Goal: Information Seeking & Learning: Learn about a topic

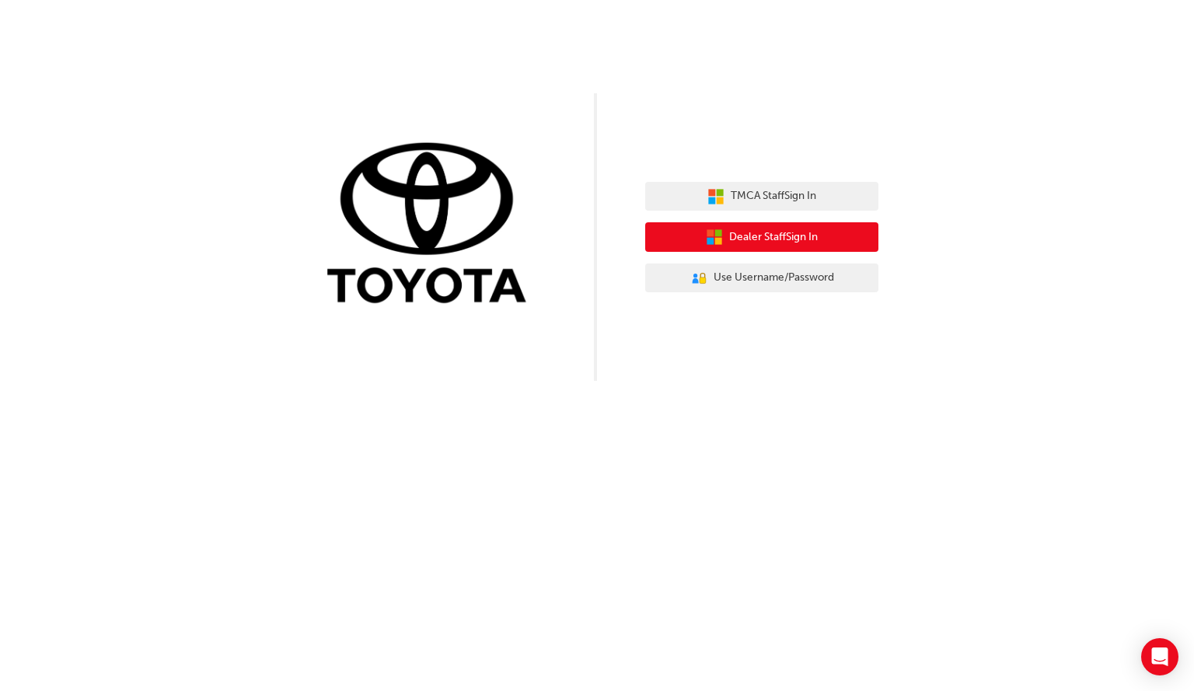
click at [707, 231] on icon "button" at bounding box center [710, 232] width 7 height 7
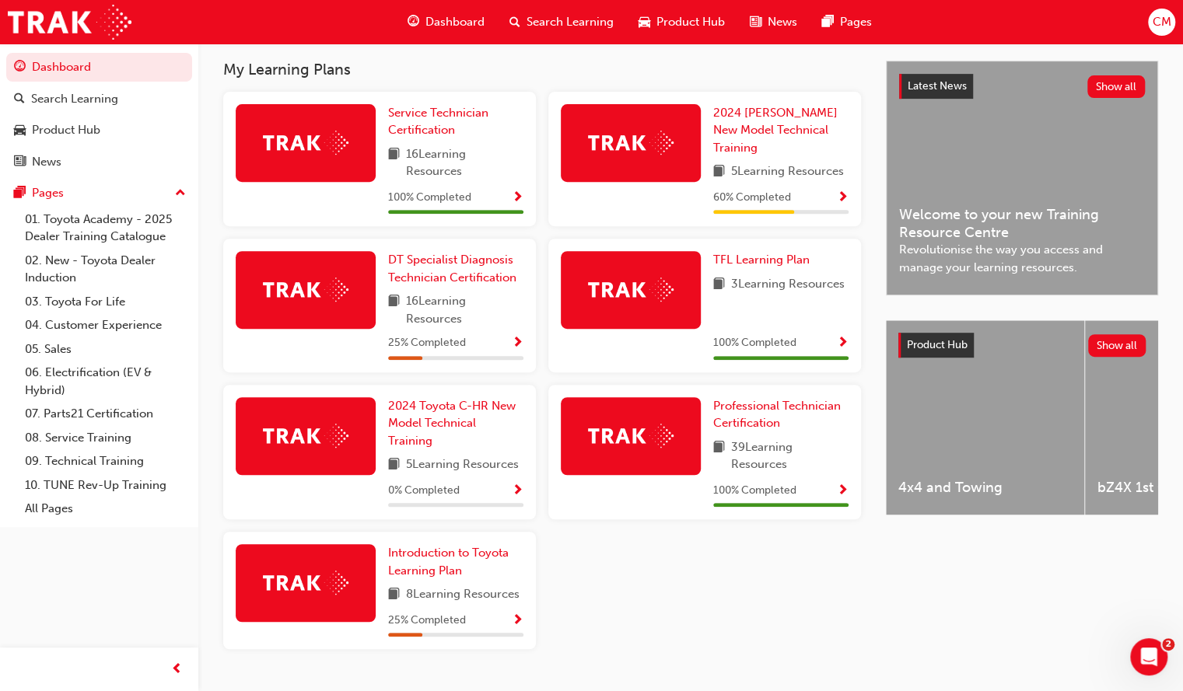
scroll to position [372, 0]
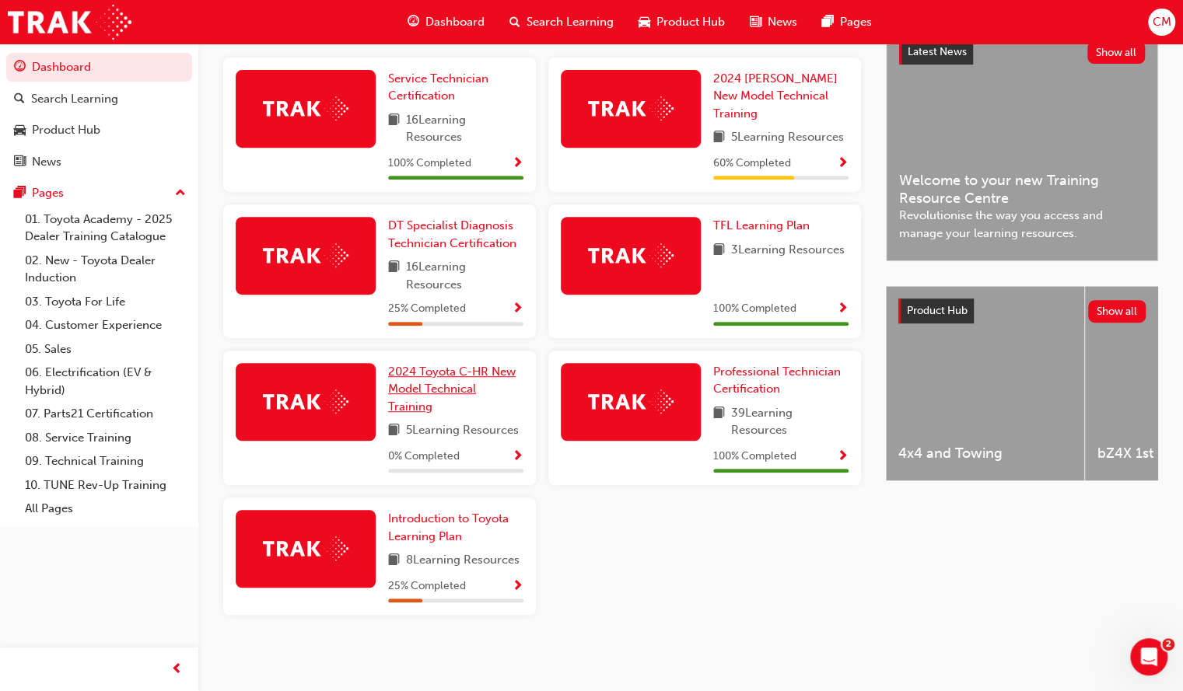
click at [421, 390] on span "2024 Toyota C-HR New Model Technical Training" at bounding box center [452, 389] width 128 height 49
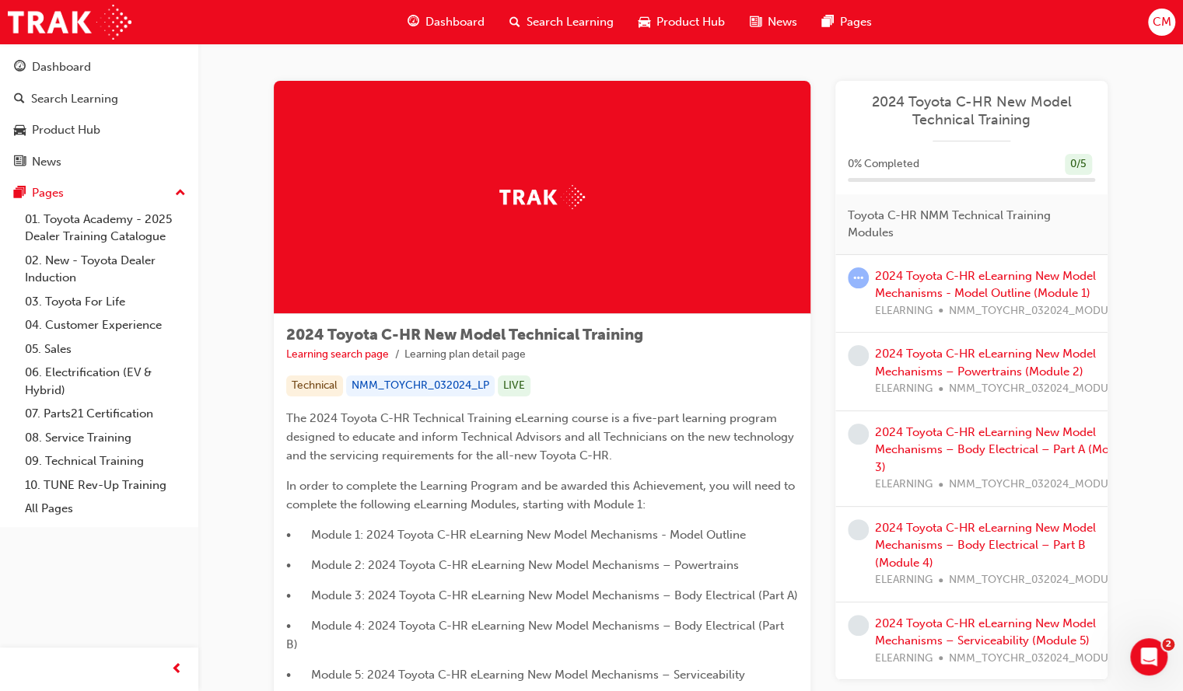
click at [901, 284] on div "2024 Toyota C-HR eLearning New Model Mechanisms - Model Outline (Module 1) ELEA…" at bounding box center [1003, 293] width 257 height 53
click at [925, 295] on link "2024 Toyota C-HR eLearning New Model Mechanisms - Model Outline (Module 1)" at bounding box center [985, 285] width 221 height 32
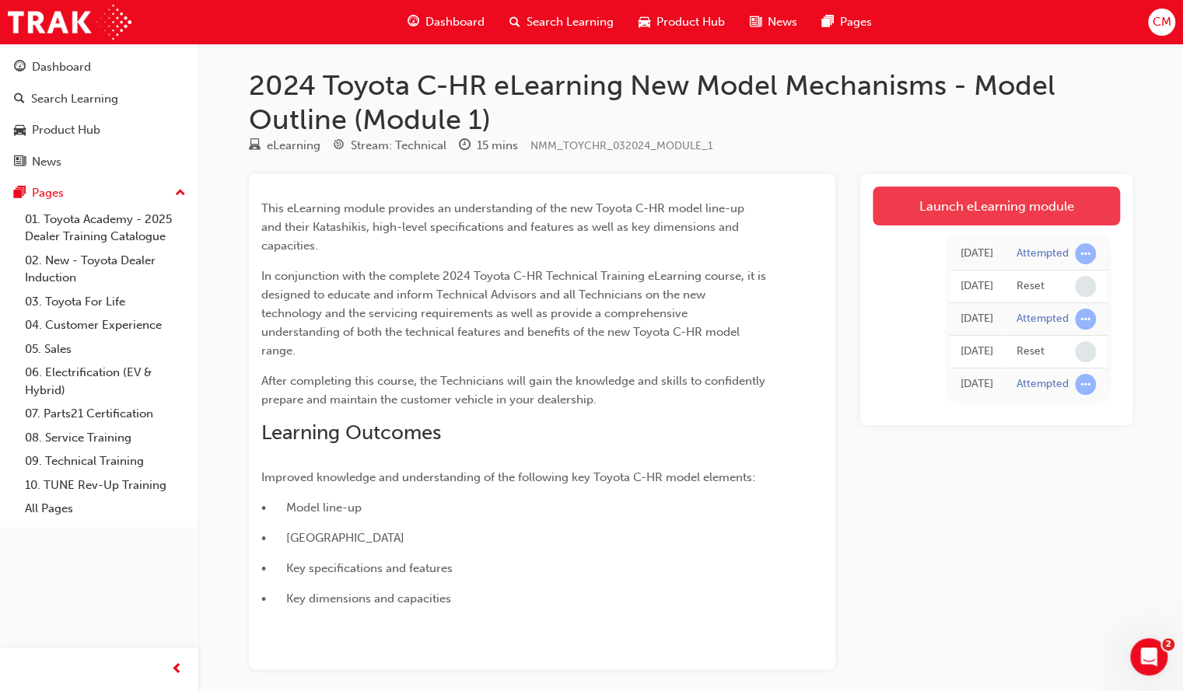
click at [915, 222] on link "Launch eLearning module" at bounding box center [995, 206] width 247 height 39
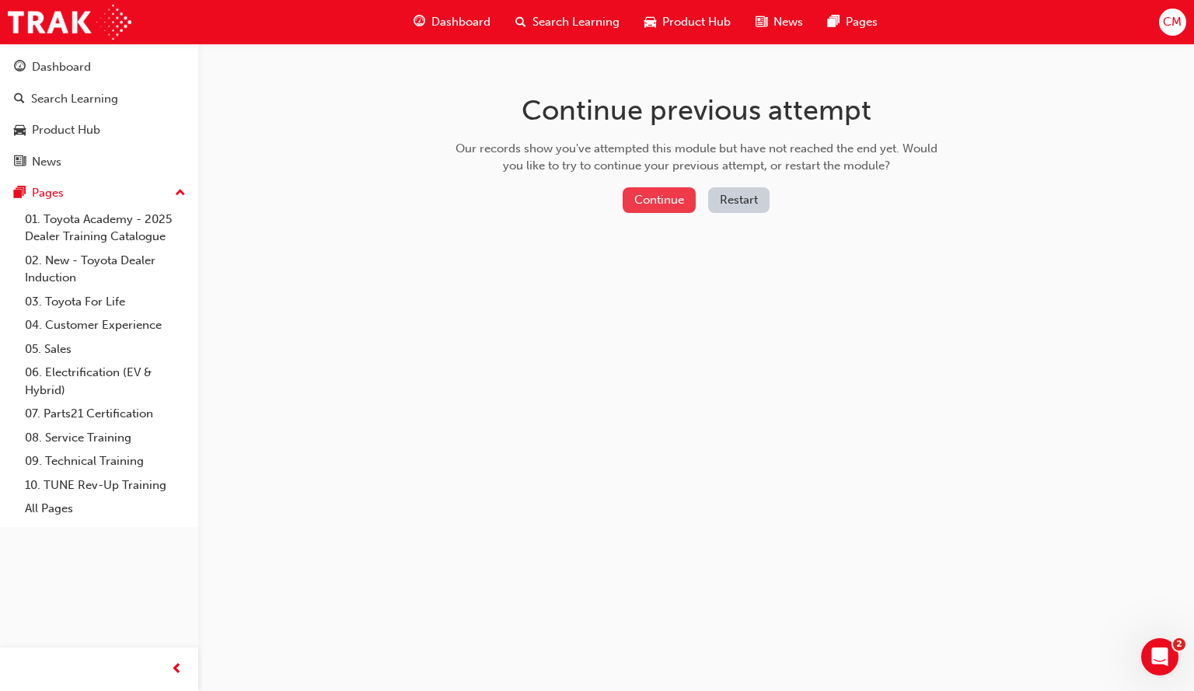
click at [675, 197] on button "Continue" at bounding box center [659, 200] width 73 height 26
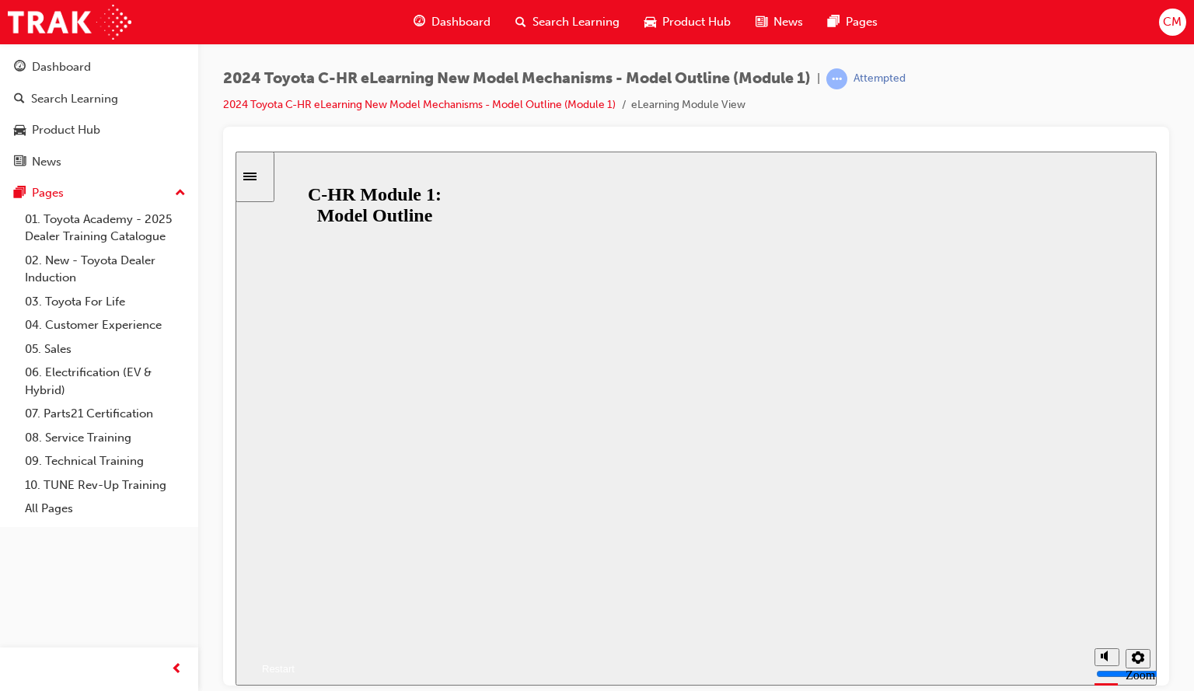
click at [295, 641] on button "Resume" at bounding box center [265, 650] width 59 height 19
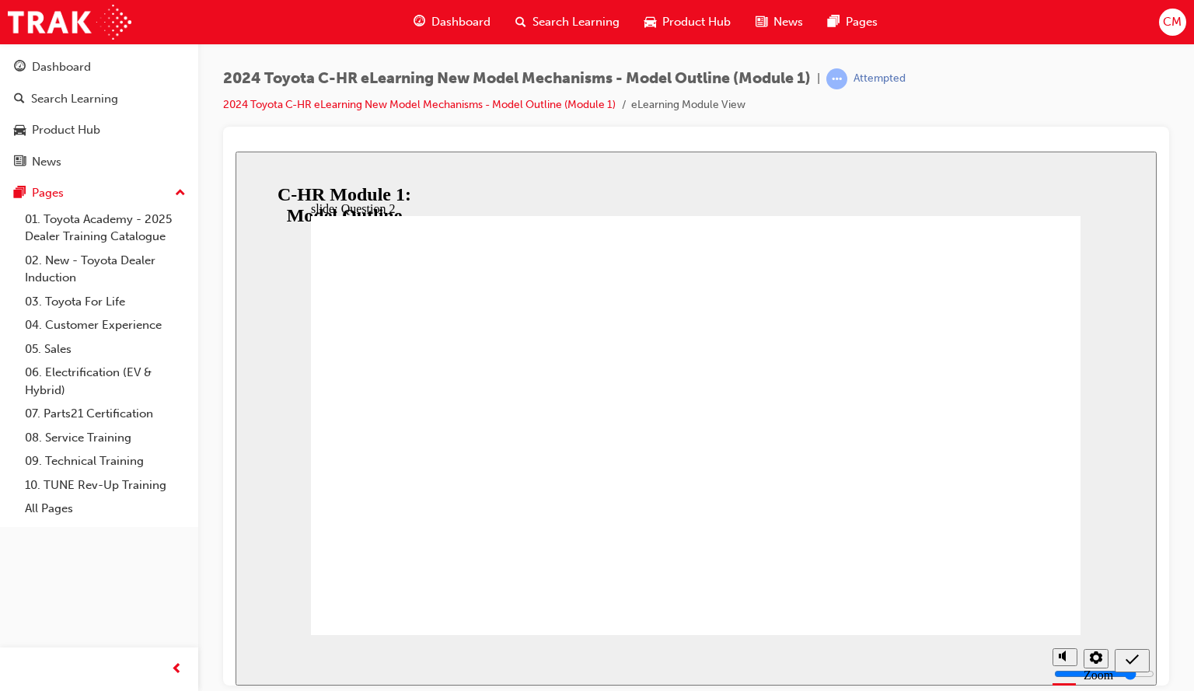
radio input "true"
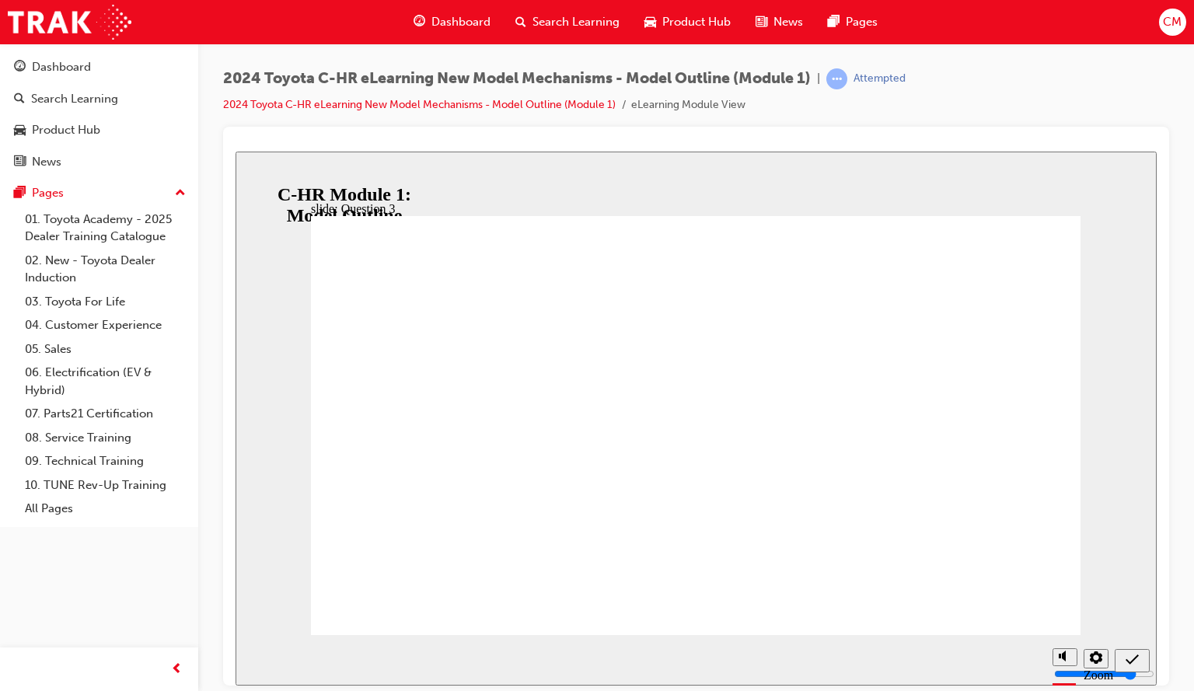
radio input "true"
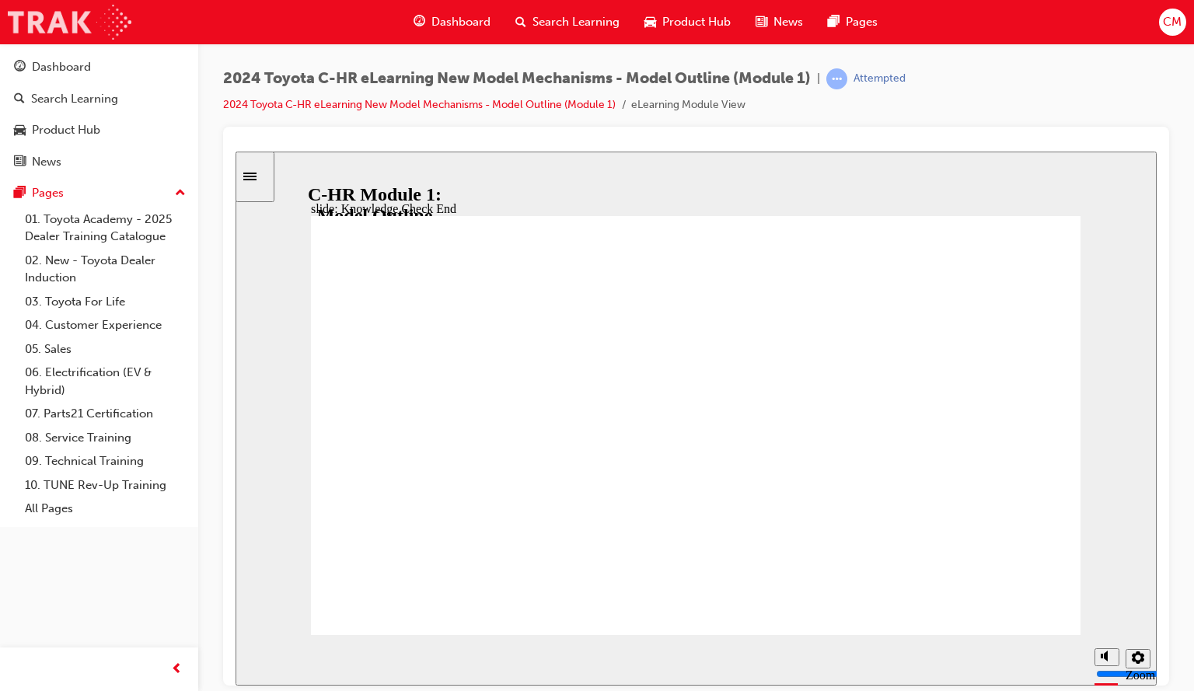
click at [30, 11] on img at bounding box center [70, 22] width 124 height 35
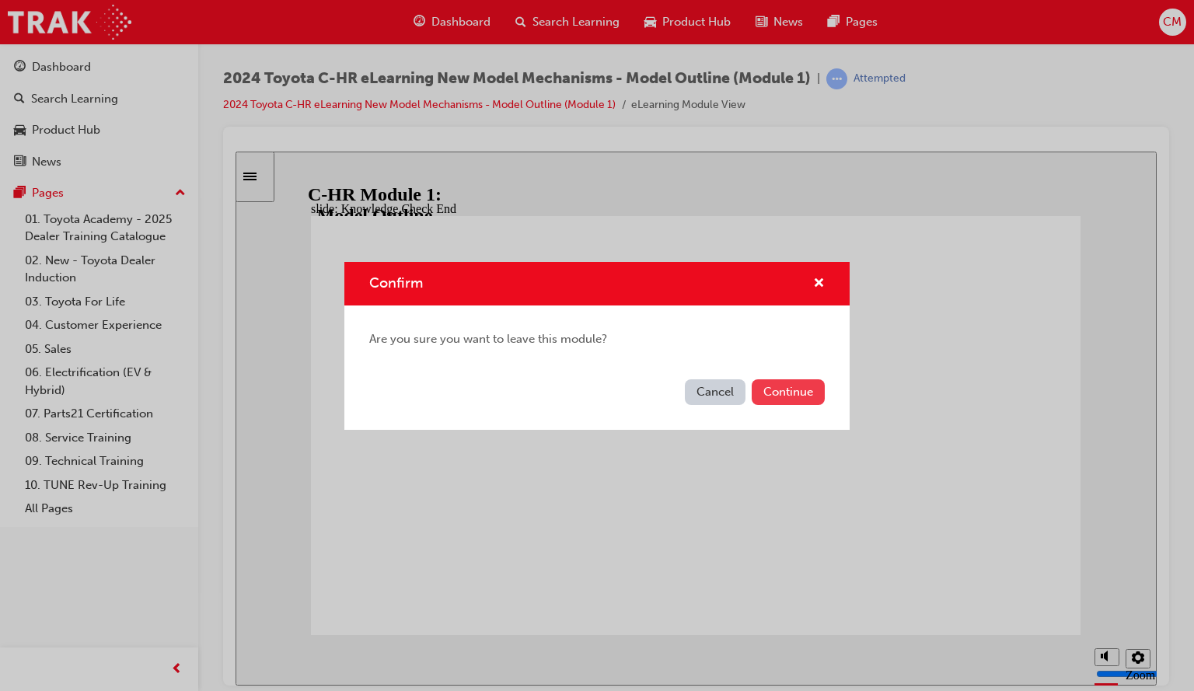
click at [799, 401] on button "Continue" at bounding box center [788, 392] width 73 height 26
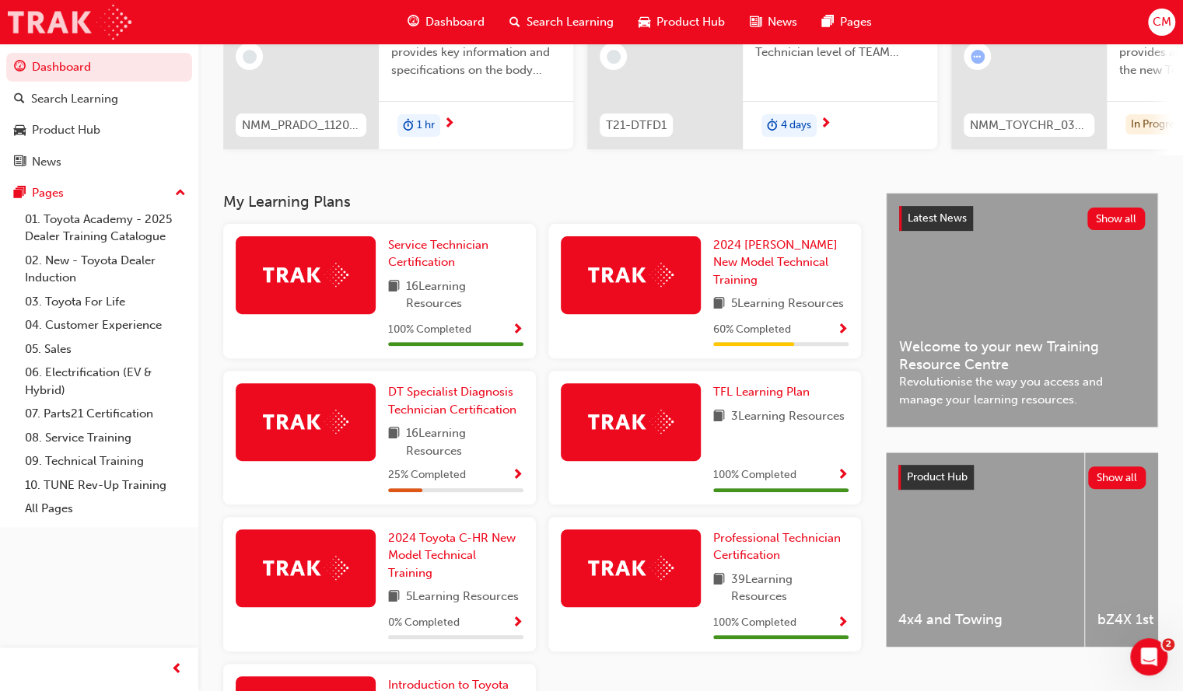
scroll to position [304, 0]
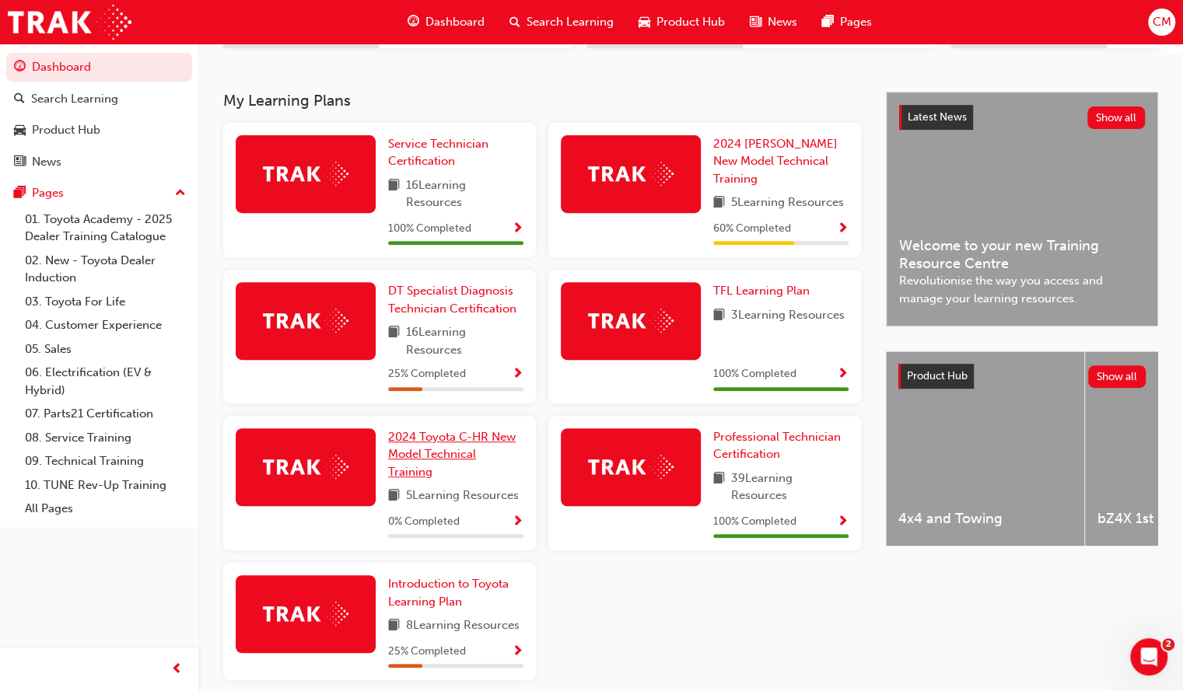
click at [400, 456] on span "2024 Toyota C-HR New Model Technical Training" at bounding box center [452, 454] width 128 height 49
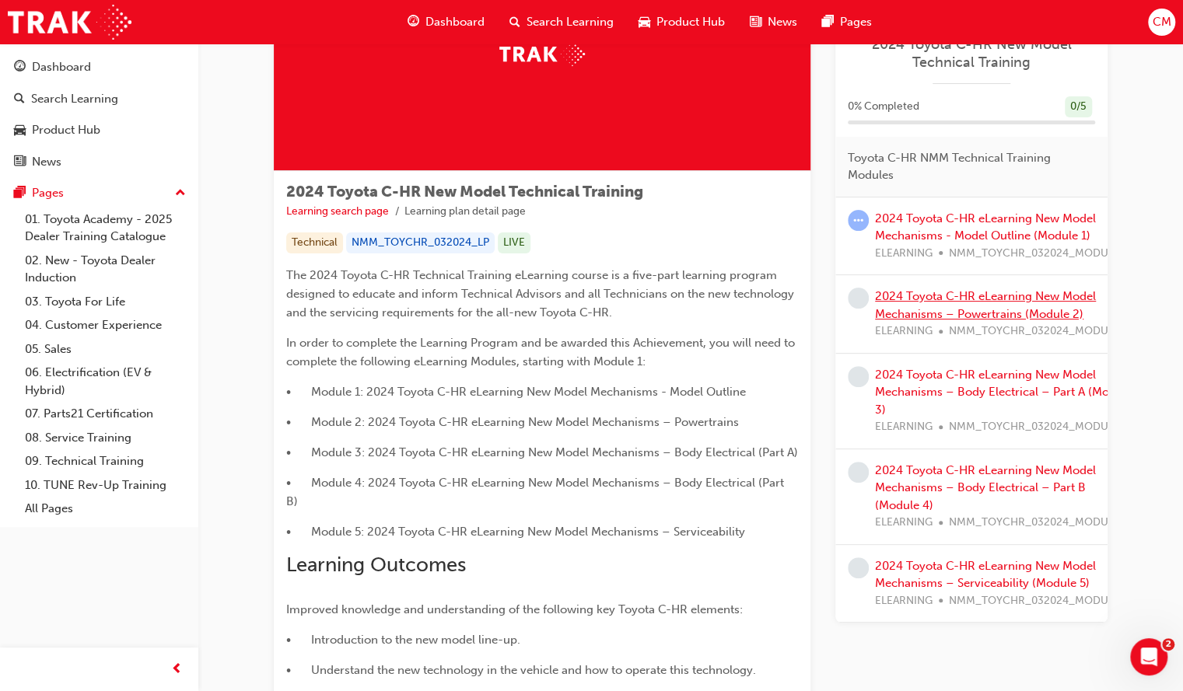
scroll to position [144, 0]
click at [907, 303] on div "2024 Toyota C-HR eLearning New Model Mechanisms – Powertrains (Module 2) ELEARN…" at bounding box center [1003, 314] width 257 height 53
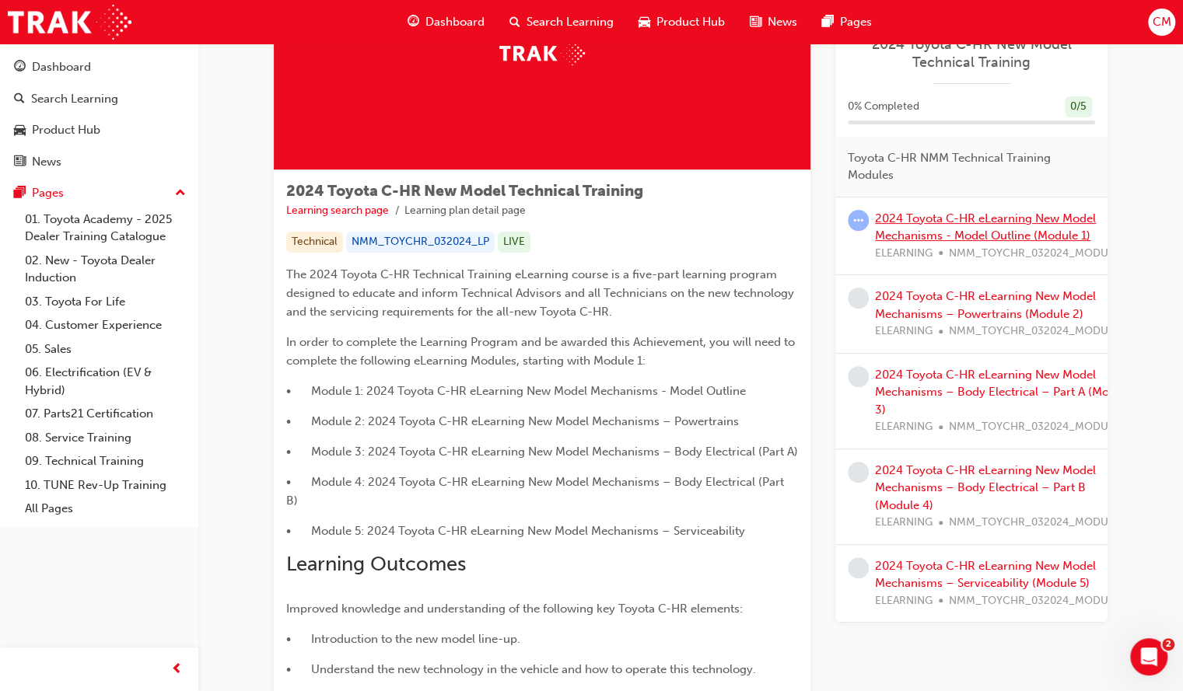
click at [893, 238] on link "2024 Toyota C-HR eLearning New Model Mechanisms - Model Outline (Module 1)" at bounding box center [985, 227] width 221 height 32
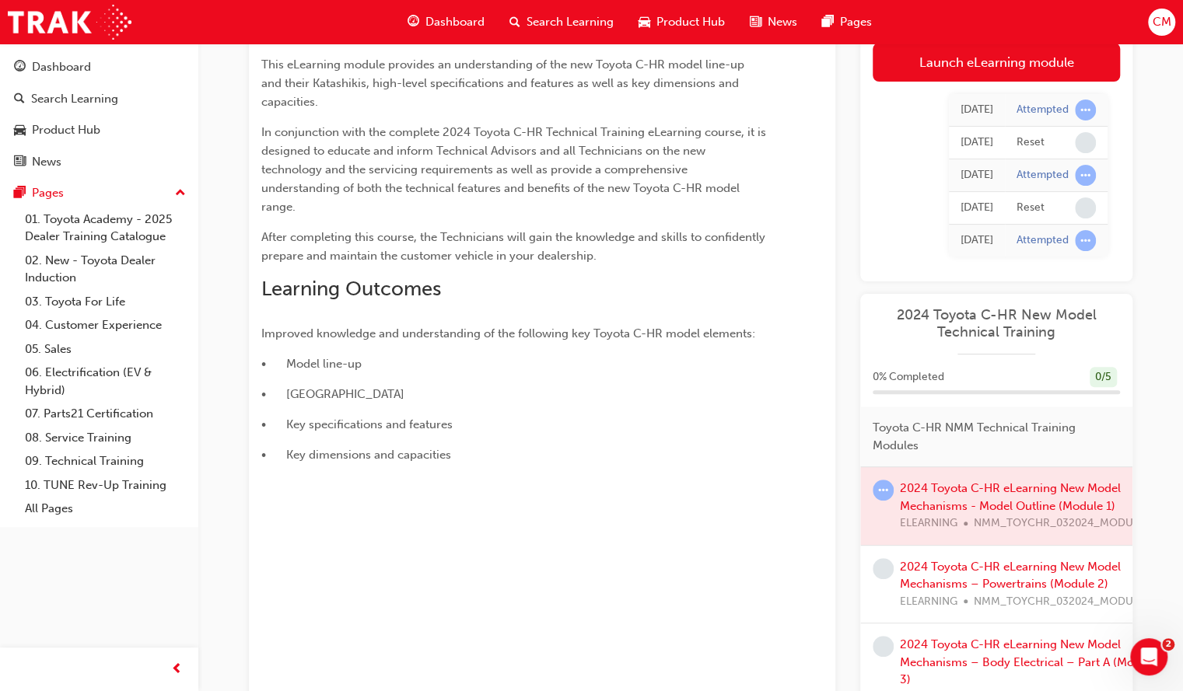
scroll to position [257, 0]
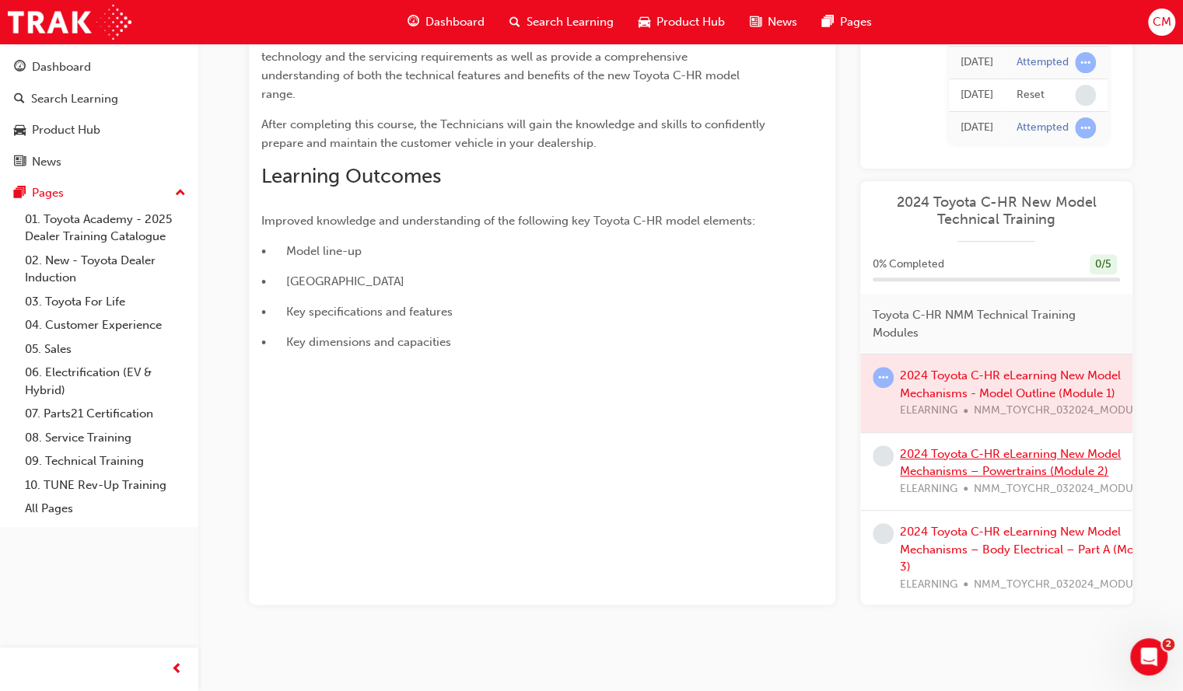
click at [919, 464] on link "2024 Toyota C-HR eLearning New Model Mechanisms – Powertrains (Module 2)" at bounding box center [1010, 463] width 221 height 32
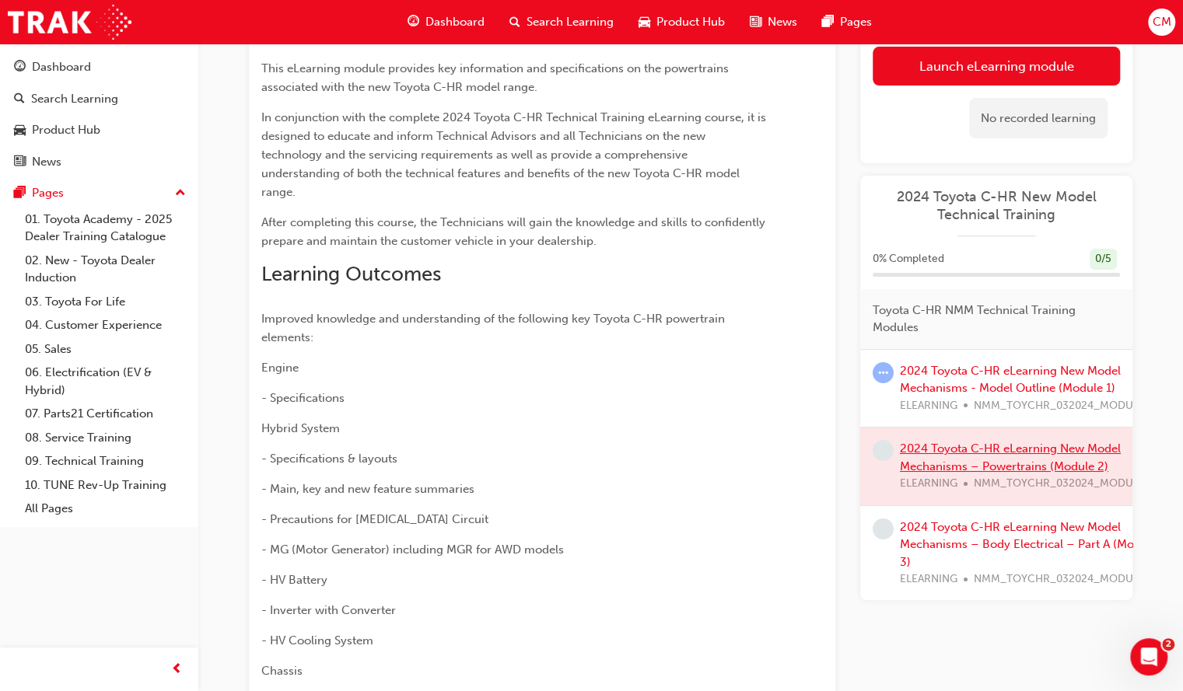
scroll to position [138, 0]
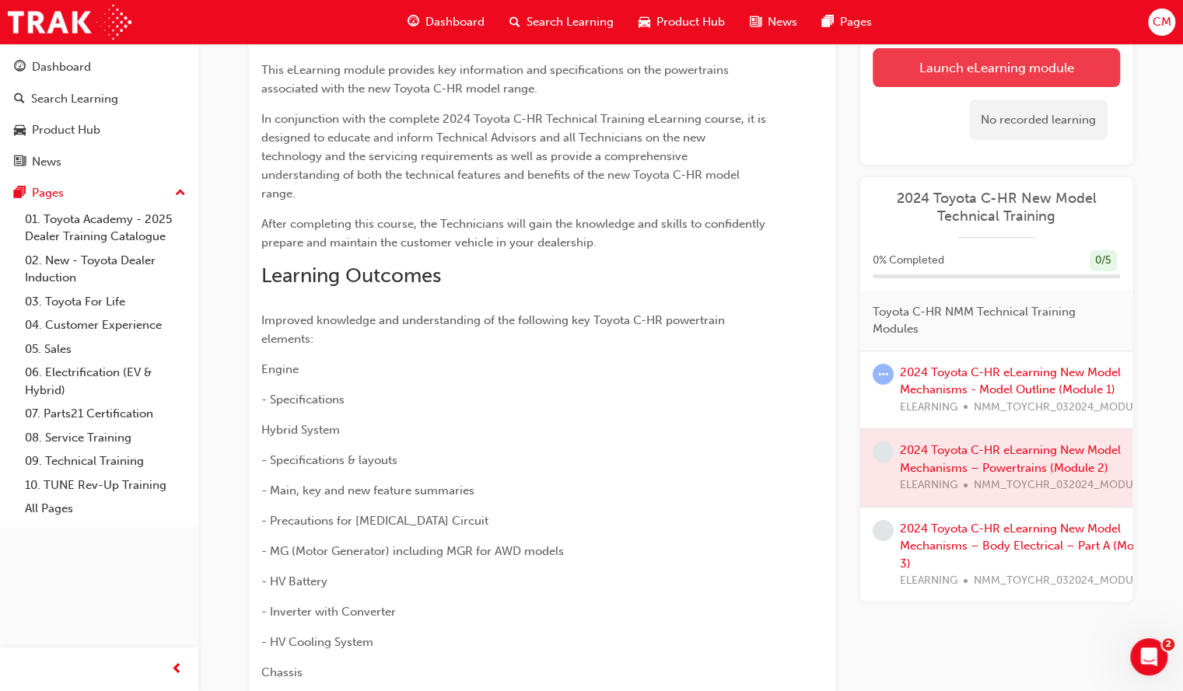
click at [932, 77] on link "Launch eLearning module" at bounding box center [995, 67] width 247 height 39
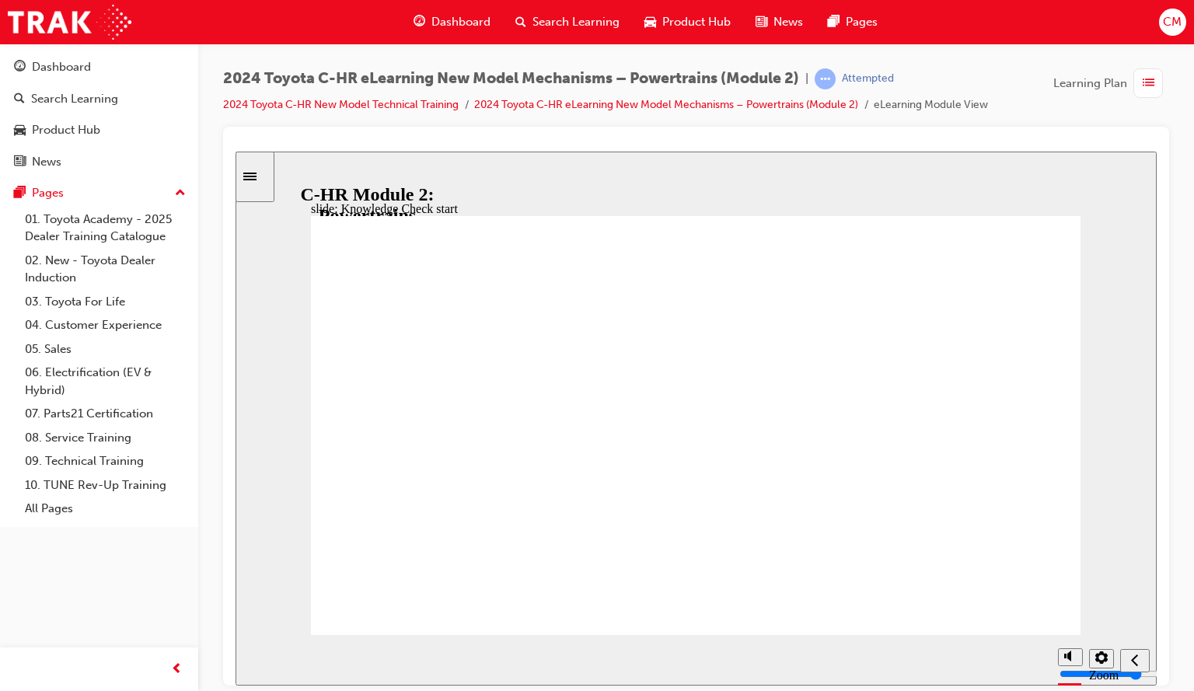
radio input "false"
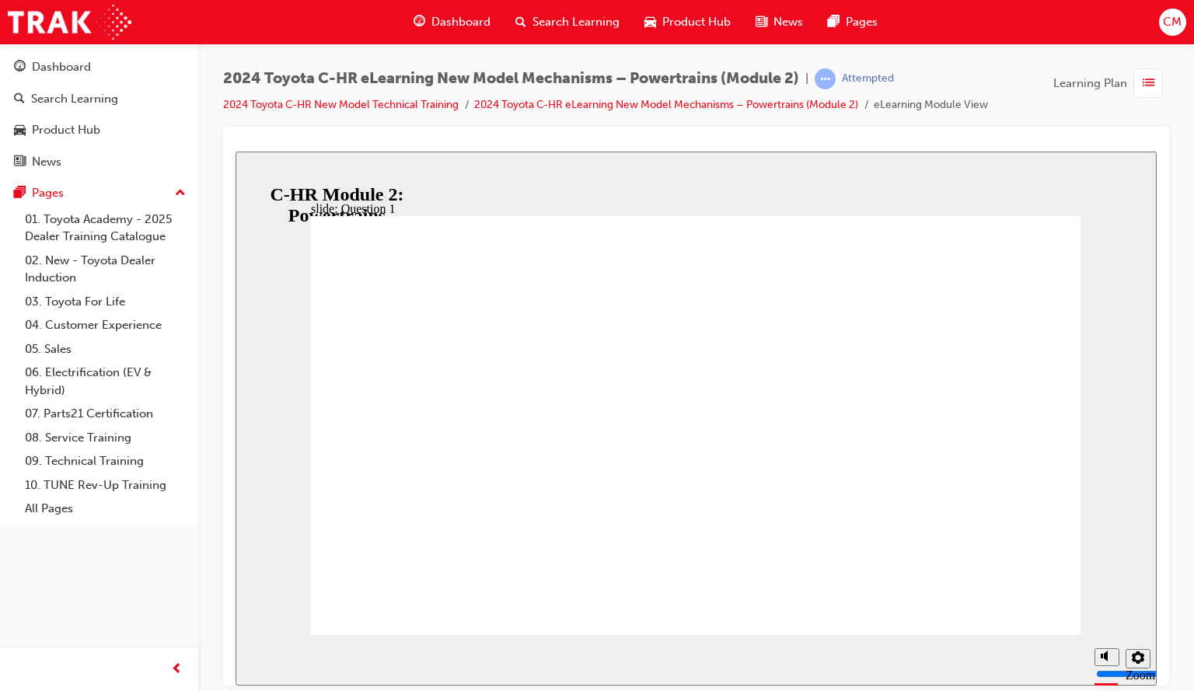
radio input "true"
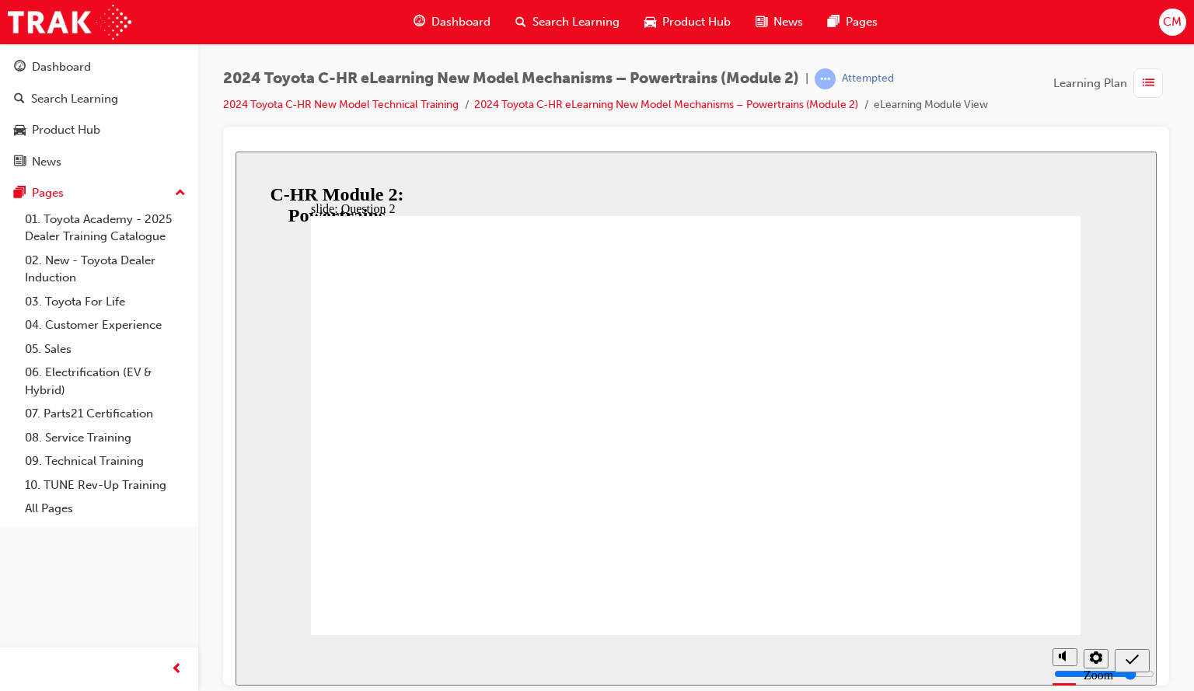
radio input "false"
radio input "true"
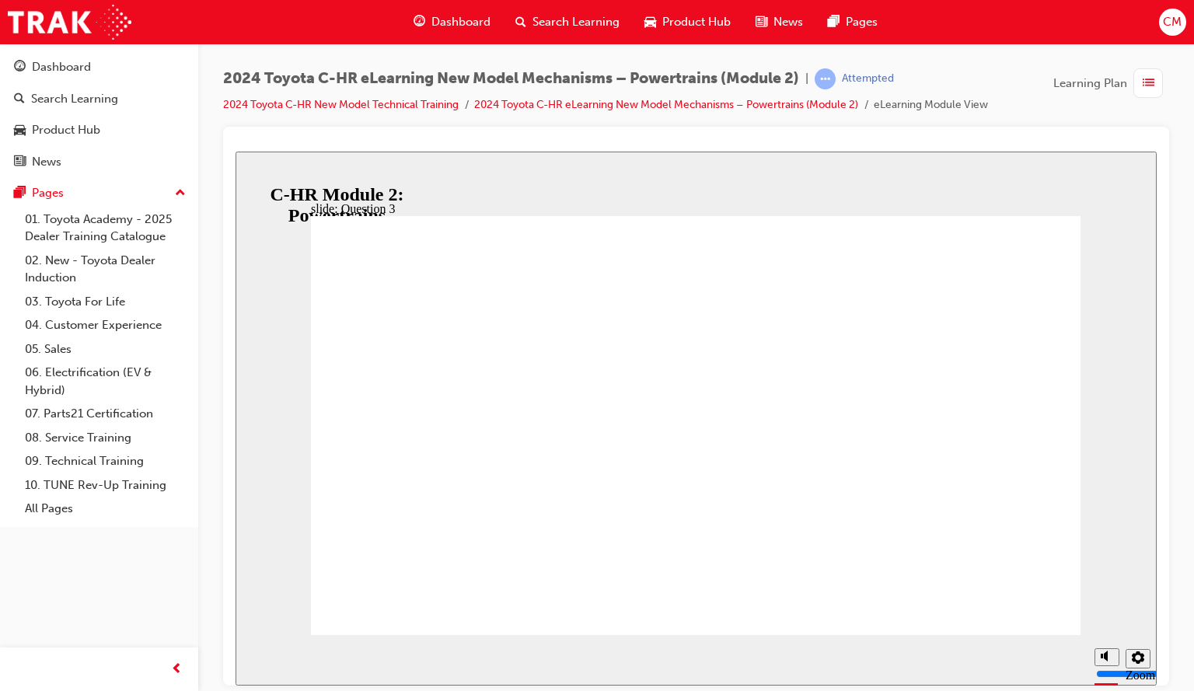
radio input "true"
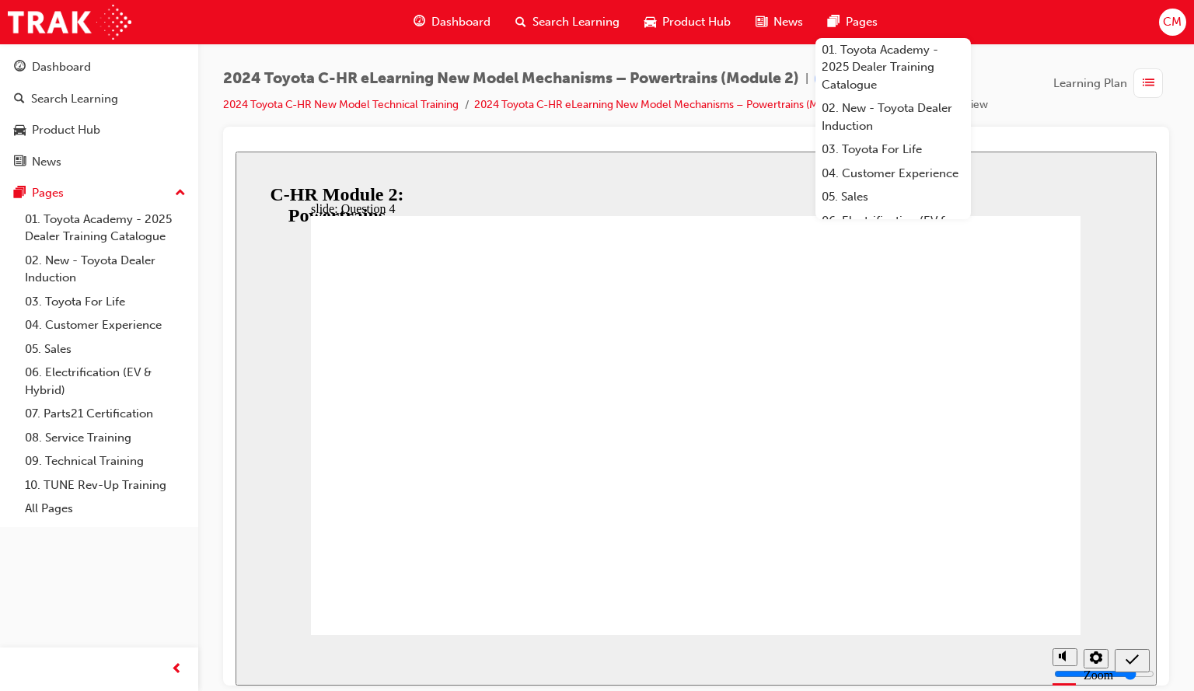
radio input "false"
radio input "true"
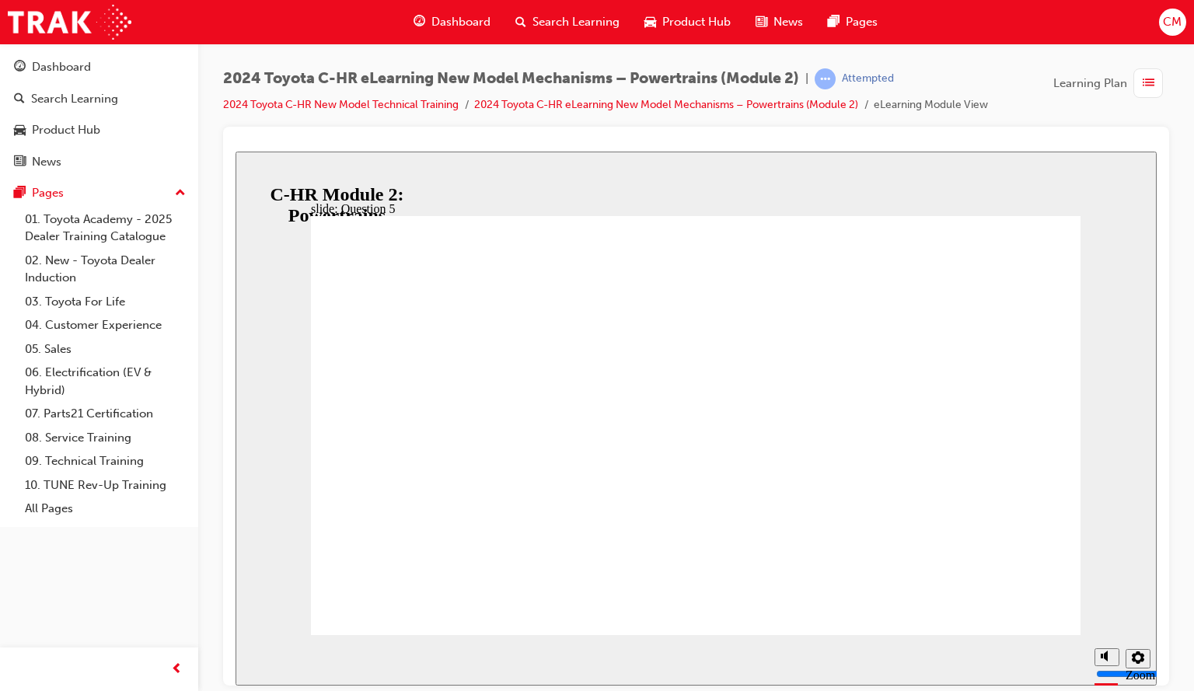
drag, startPoint x: 582, startPoint y: 500, endPoint x: 566, endPoint y: 523, distance: 28.5
radio input "true"
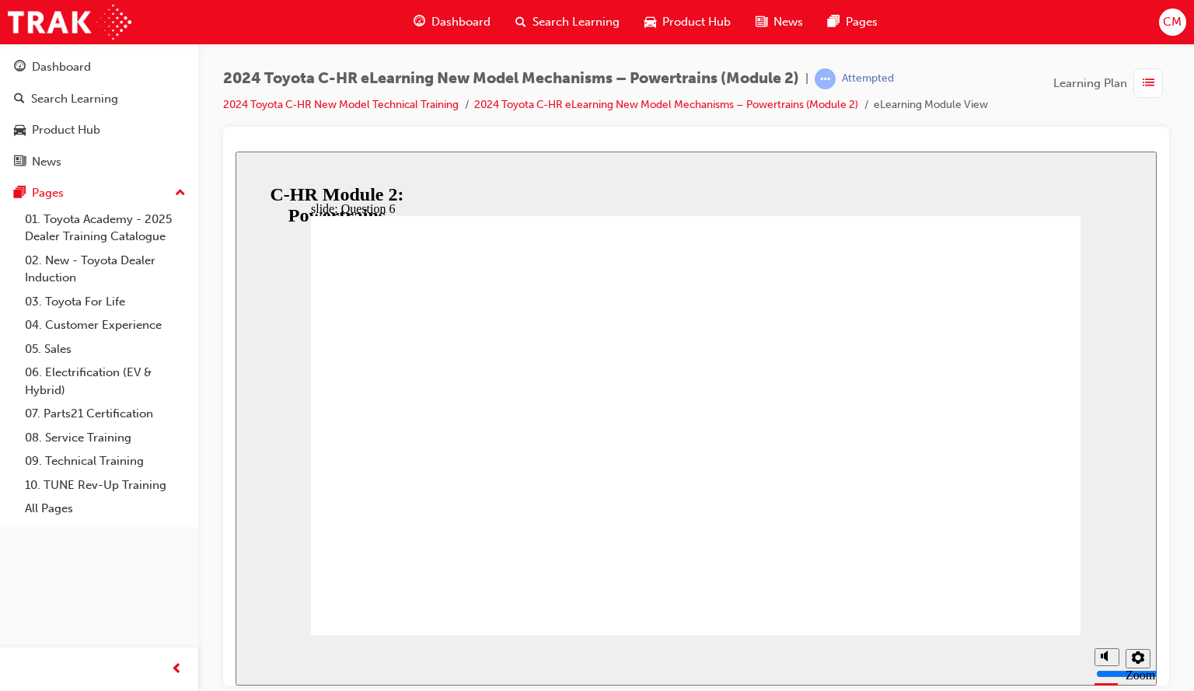
radio input "true"
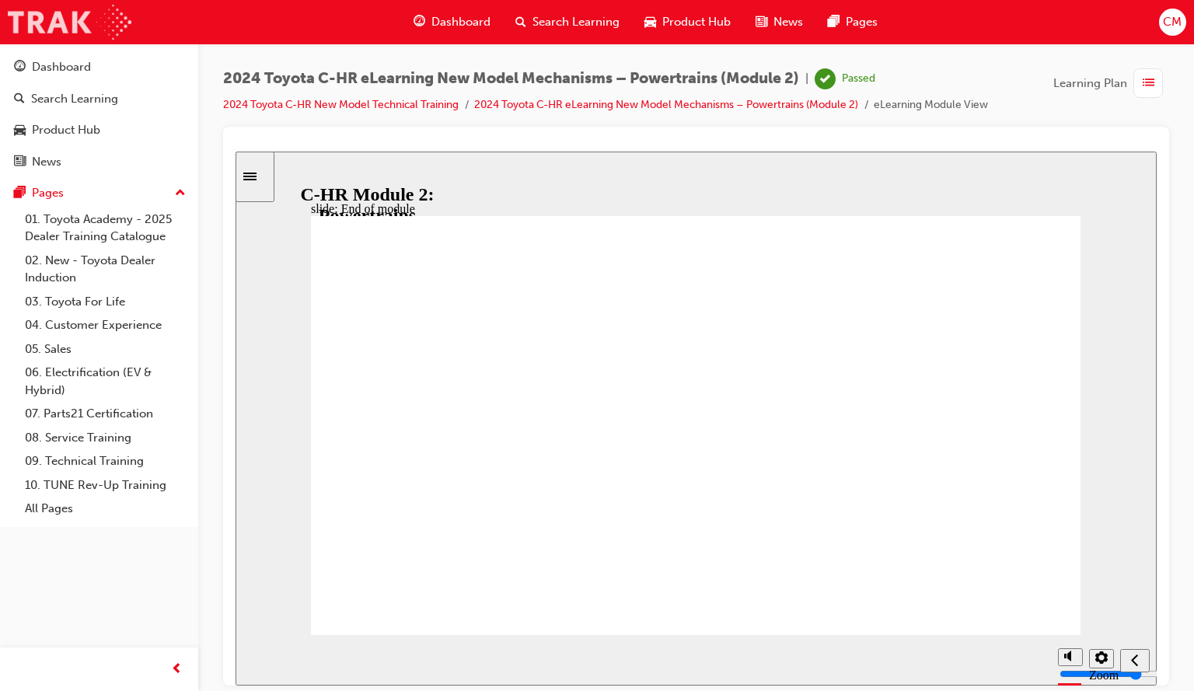
click at [40, 9] on img at bounding box center [70, 22] width 124 height 35
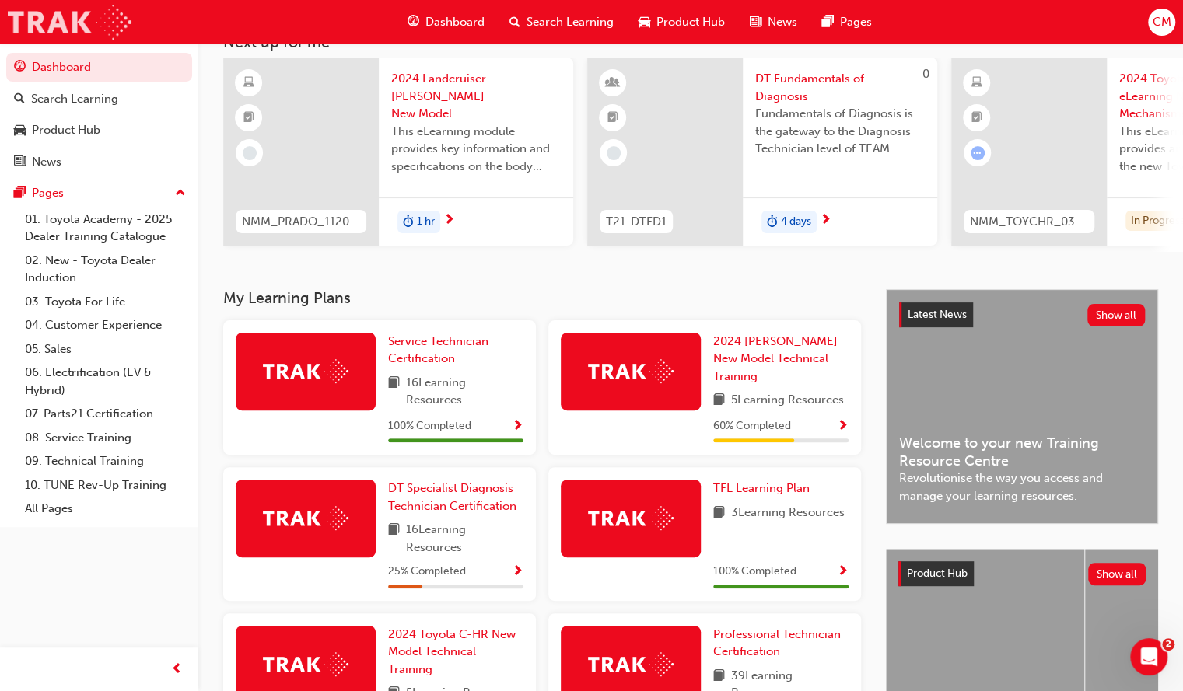
scroll to position [94, 0]
